Goal: Information Seeking & Learning: Learn about a topic

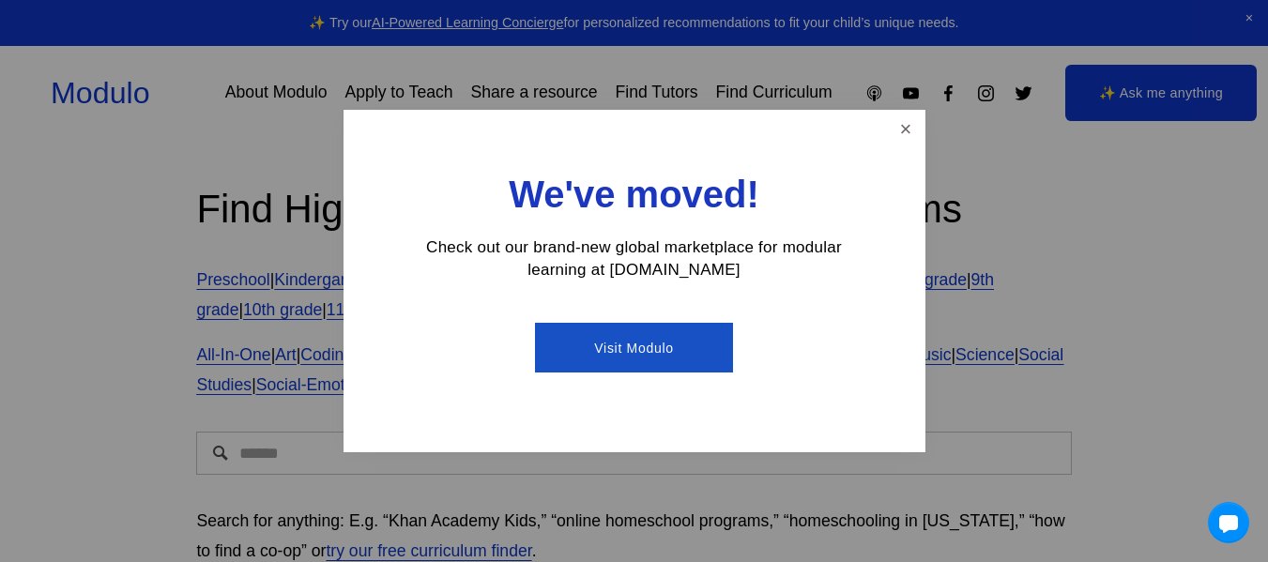
click at [893, 139] on link "Close" at bounding box center [905, 129] width 33 height 33
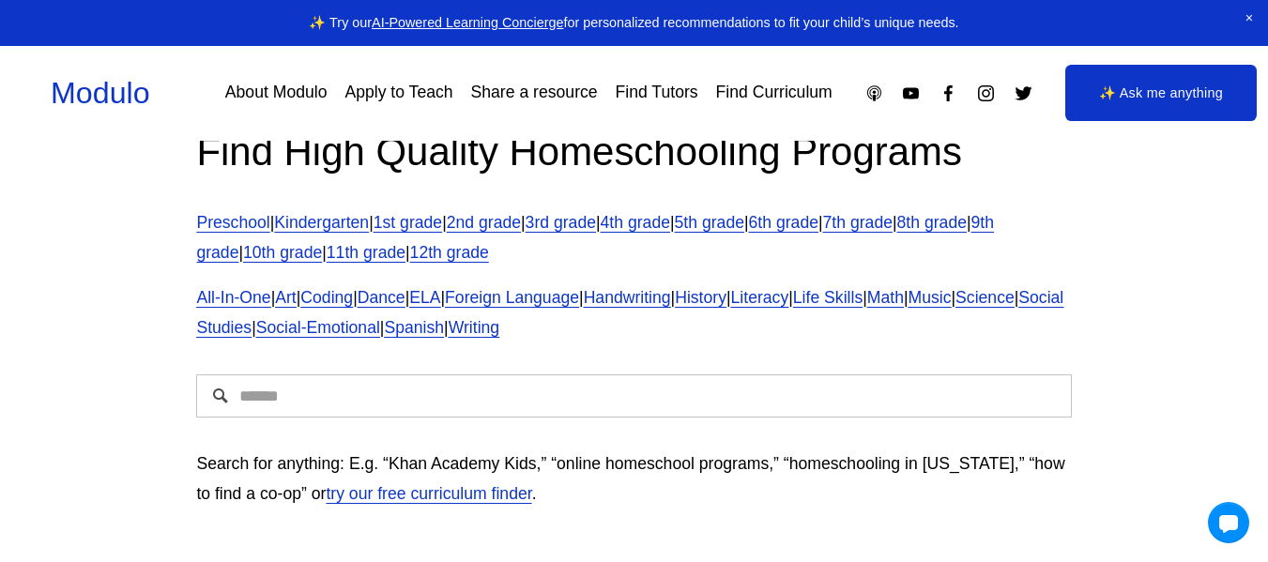
scroll to position [56, 0]
click at [561, 394] on input "Search" at bounding box center [633, 396] width 875 height 43
type input "**********"
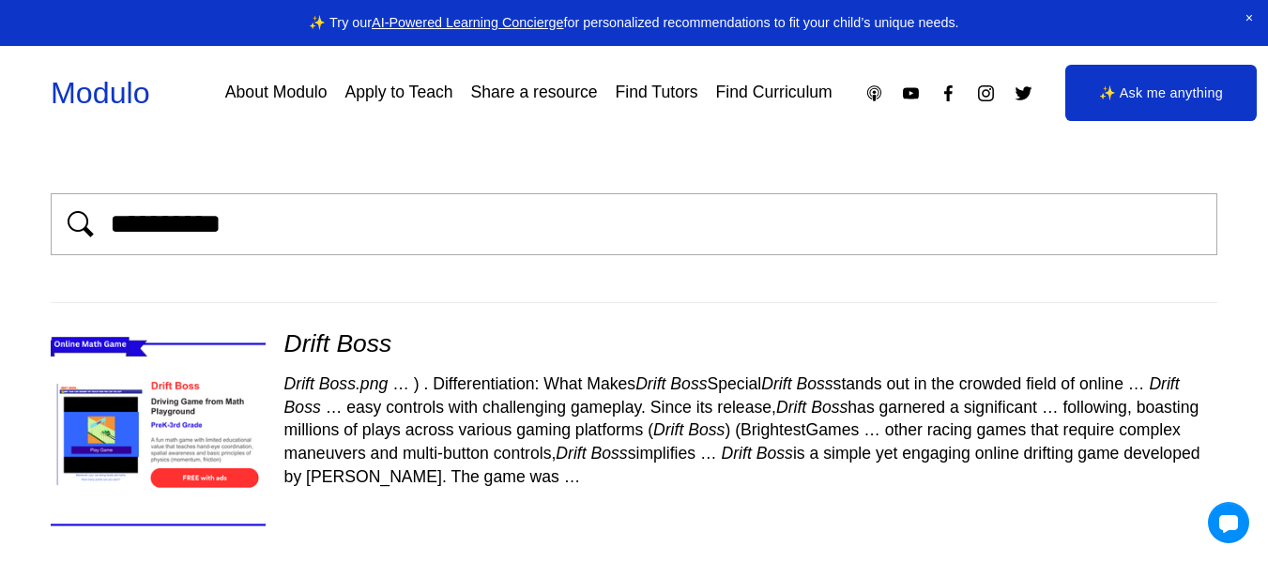
click at [117, 418] on img at bounding box center [157, 435] width 254 height 214
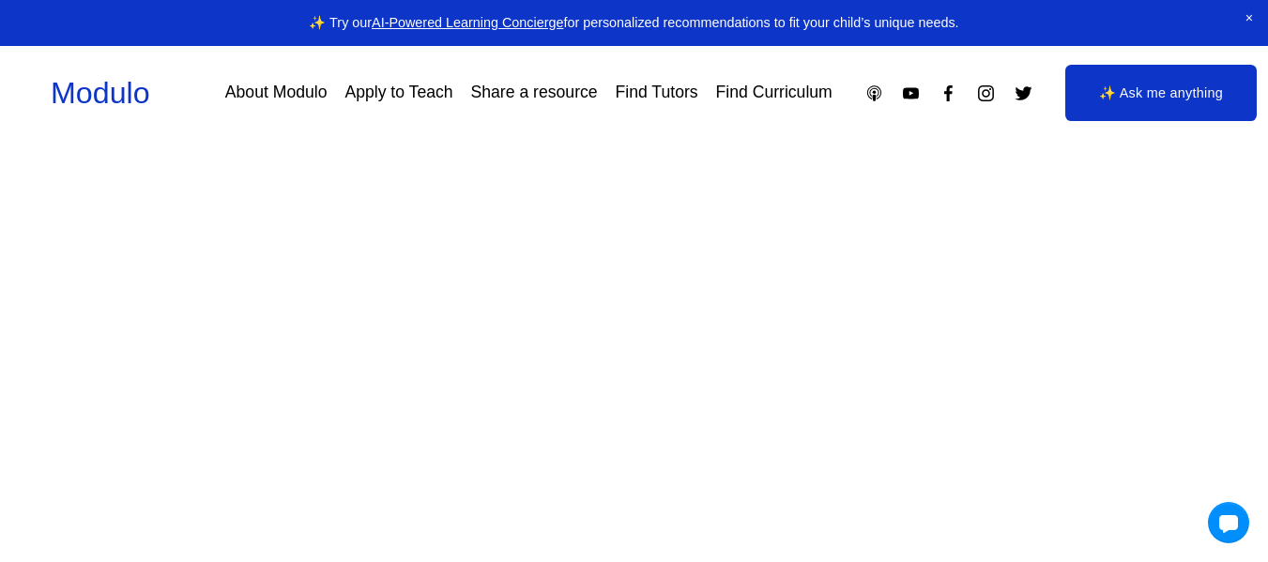
scroll to position [192, 0]
